Goal: Use online tool/utility

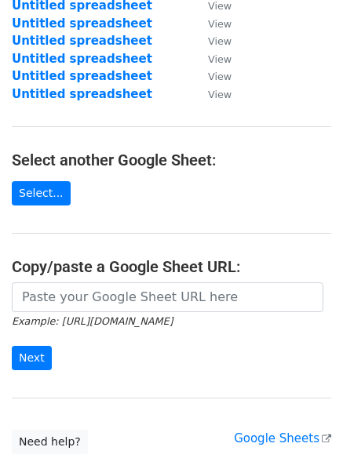
scroll to position [163, 0]
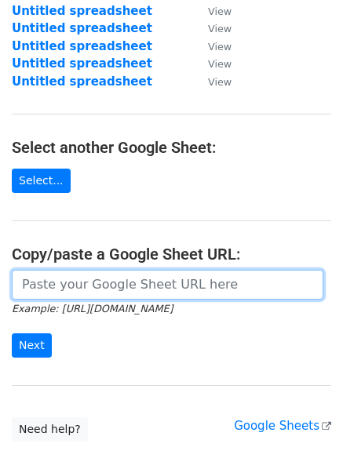
click at [240, 288] on input "url" at bounding box center [167, 285] width 311 height 30
paste input "https://docs.google.com/spreadsheets/d/1igybQjwB7yKy7GlZl5aD2GvM_jc9DLMMqOvvkdr…"
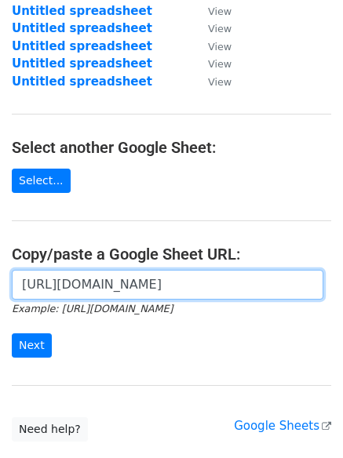
scroll to position [0, 346]
type input "https://docs.google.com/spreadsheets/d/1igybQjwB7yKy7GlZl5aD2GvM_jc9DLMMqOvvkdr…"
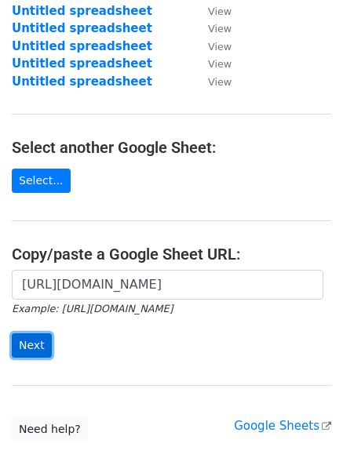
scroll to position [0, 0]
click at [36, 344] on input "Next" at bounding box center [32, 345] width 40 height 24
